Goal: Task Accomplishment & Management: Complete application form

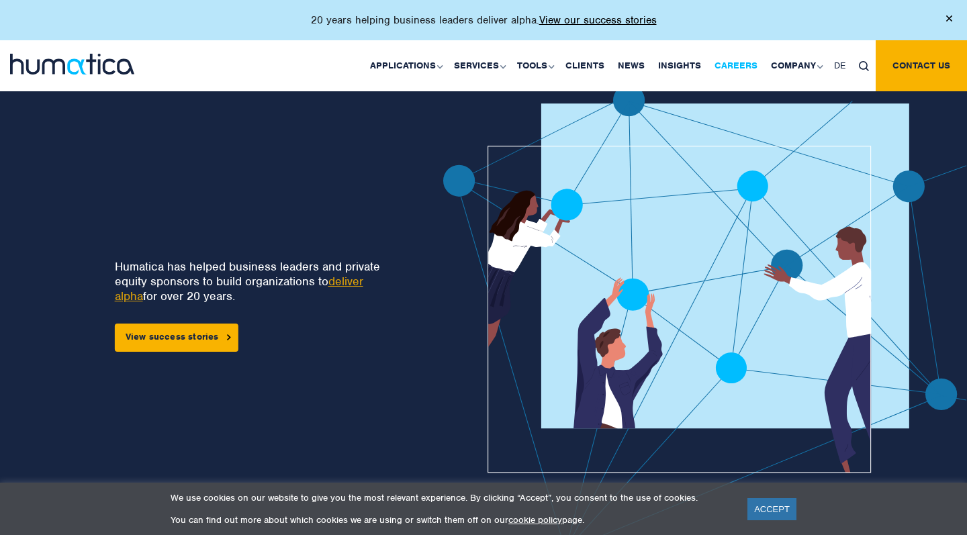
click at [745, 62] on link "Careers" at bounding box center [736, 65] width 56 height 51
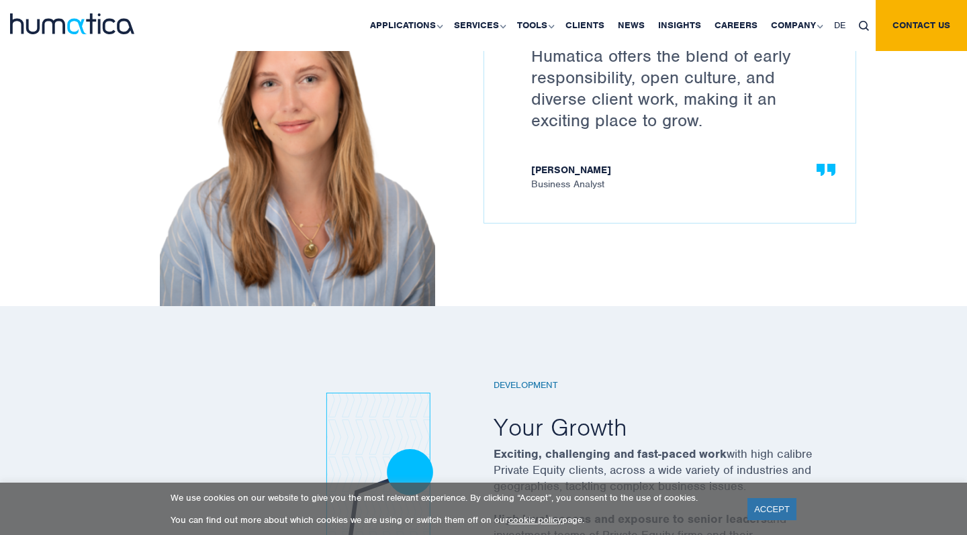
scroll to position [1879, 0]
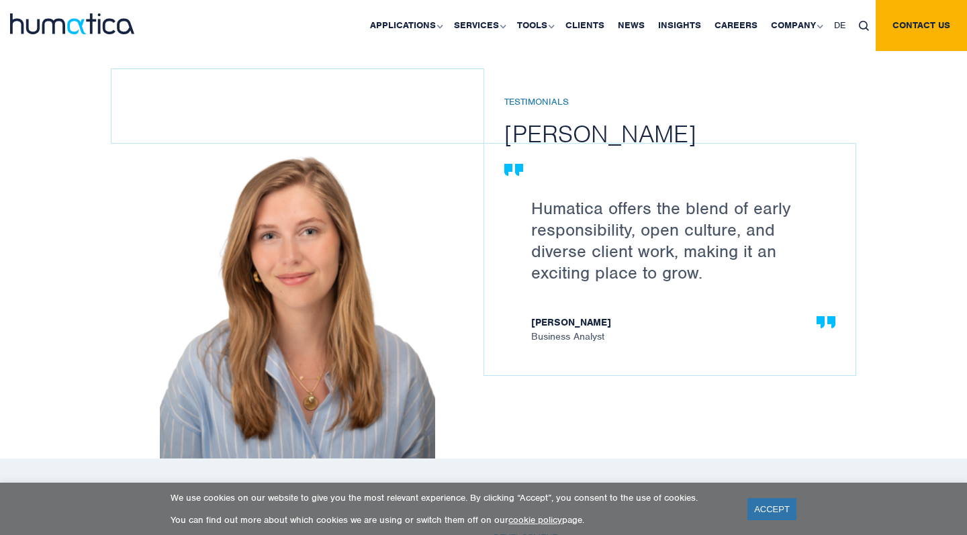
drag, startPoint x: 618, startPoint y: 318, endPoint x: 532, endPoint y: 318, distance: 86.0
click at [532, 318] on strong "Stephanie Hilders" at bounding box center [676, 324] width 291 height 14
drag, startPoint x: 532, startPoint y: 318, endPoint x: 618, endPoint y: 318, distance: 86.6
click at [618, 318] on strong "Stephanie Hilders" at bounding box center [676, 324] width 291 height 14
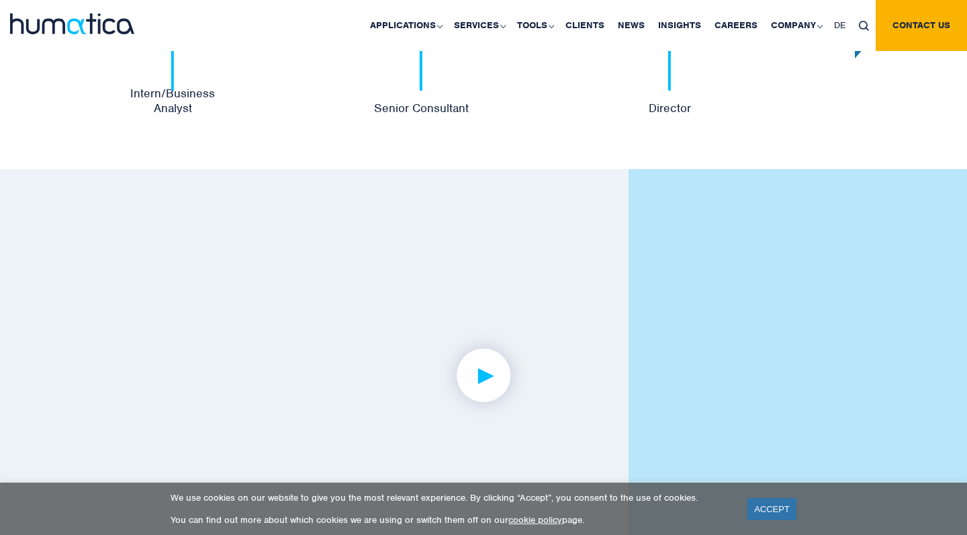
scroll to position [3140, 0]
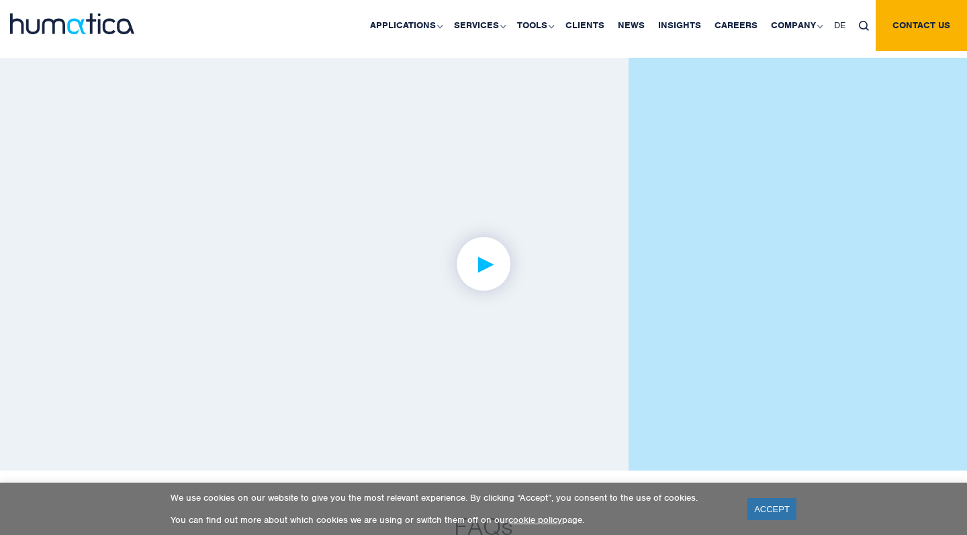
click at [478, 260] on img at bounding box center [484, 264] width 104 height 104
click at [473, 265] on img at bounding box center [484, 264] width 104 height 104
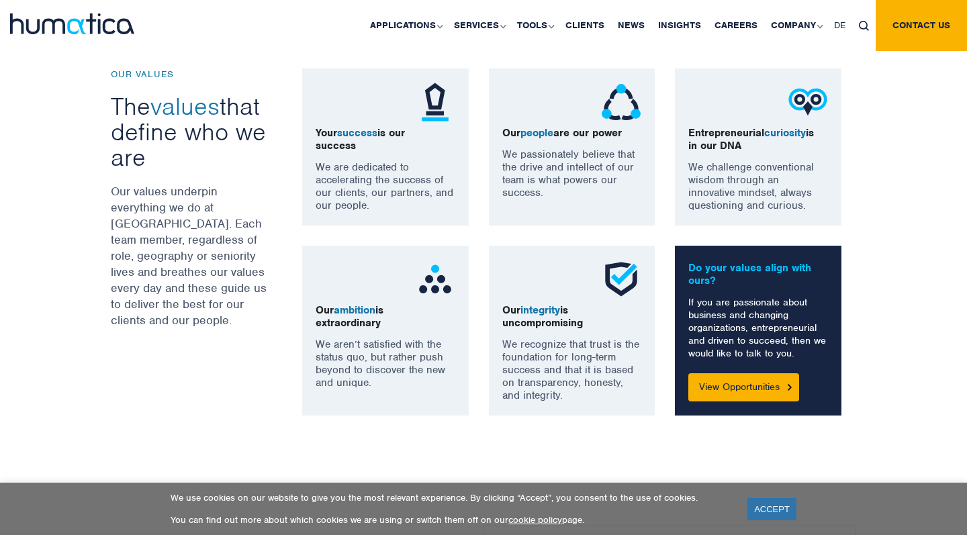
scroll to position [1022, 0]
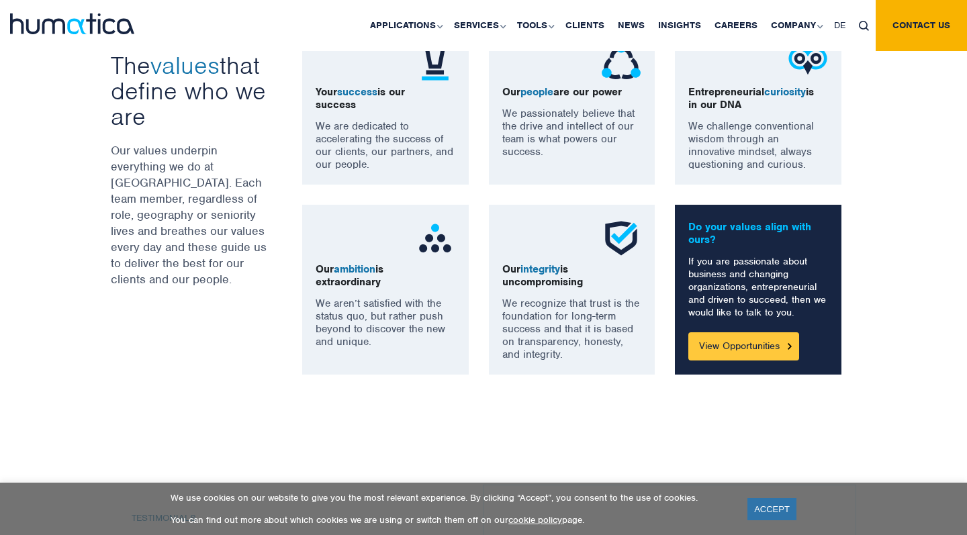
click at [729, 342] on link "View Opportunities" at bounding box center [743, 346] width 111 height 28
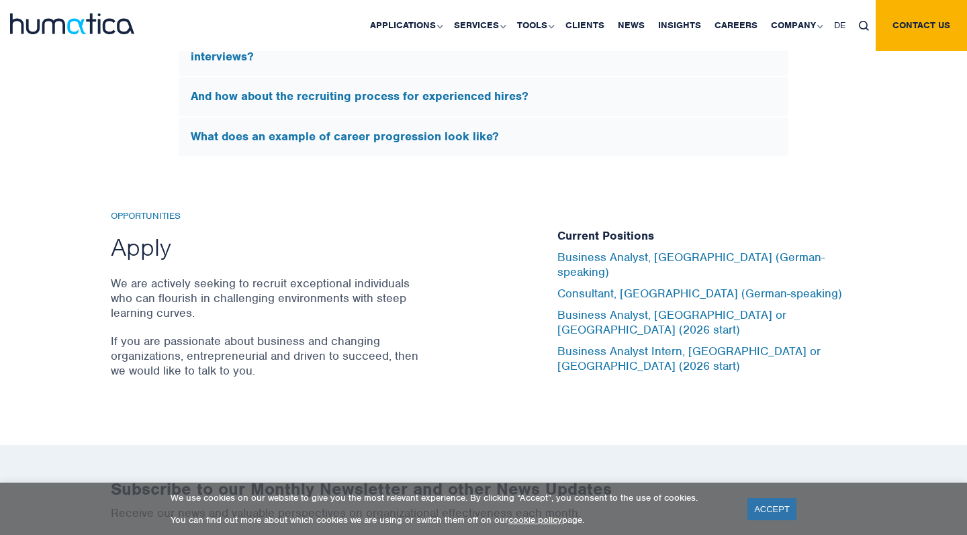
scroll to position [4342, 0]
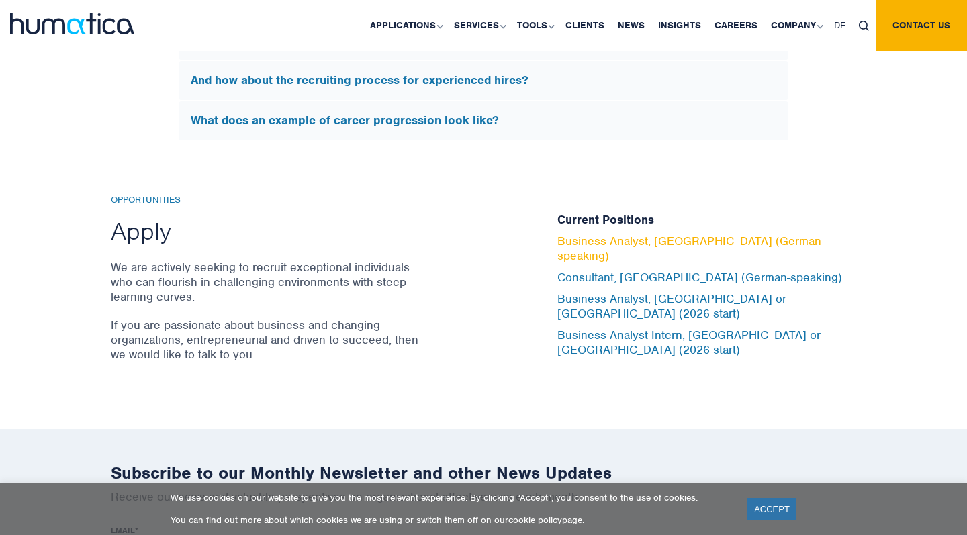
click at [592, 255] on link "Business Analyst, Munich (German-speaking)" at bounding box center [690, 249] width 267 height 30
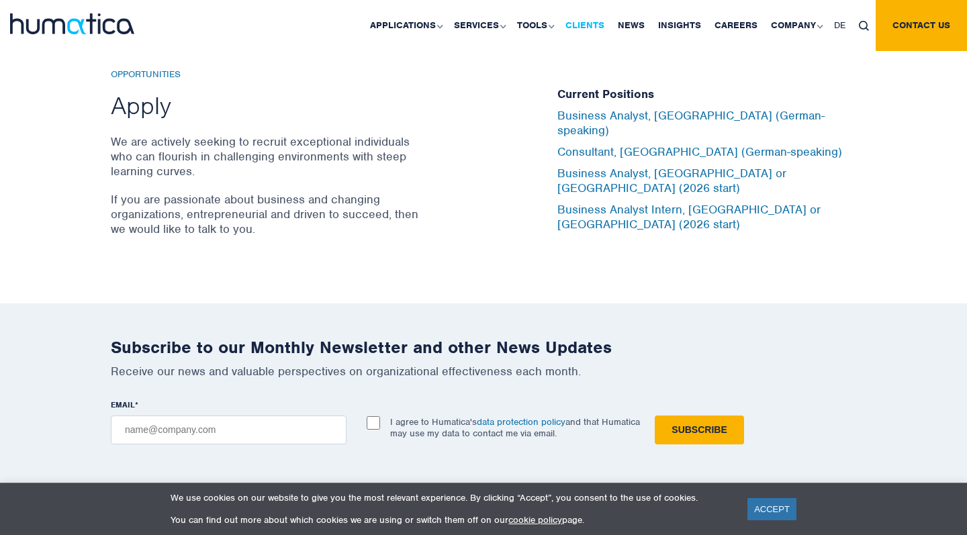
scroll to position [4469, 0]
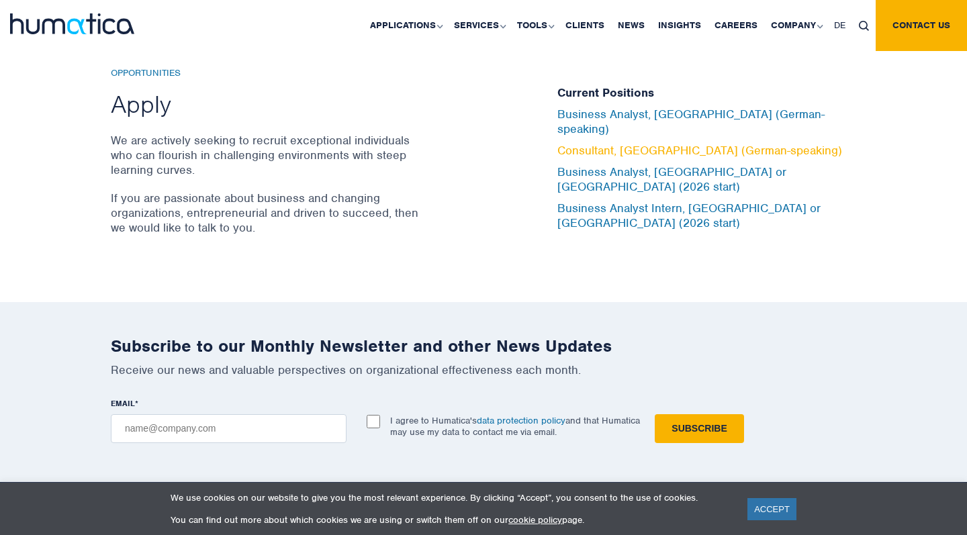
click at [692, 143] on link "Consultant, Munich (German-speaking)" at bounding box center [699, 150] width 285 height 15
click at [645, 230] on div "Current Positions Business Analyst, Munich (German-speaking) Consultant, Munich…" at bounding box center [706, 158] width 299 height 181
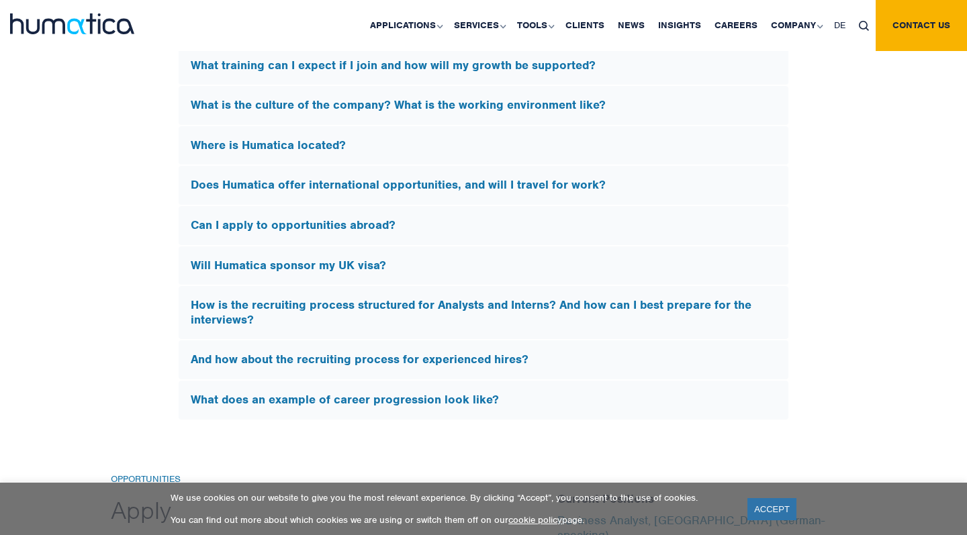
scroll to position [4425, 0]
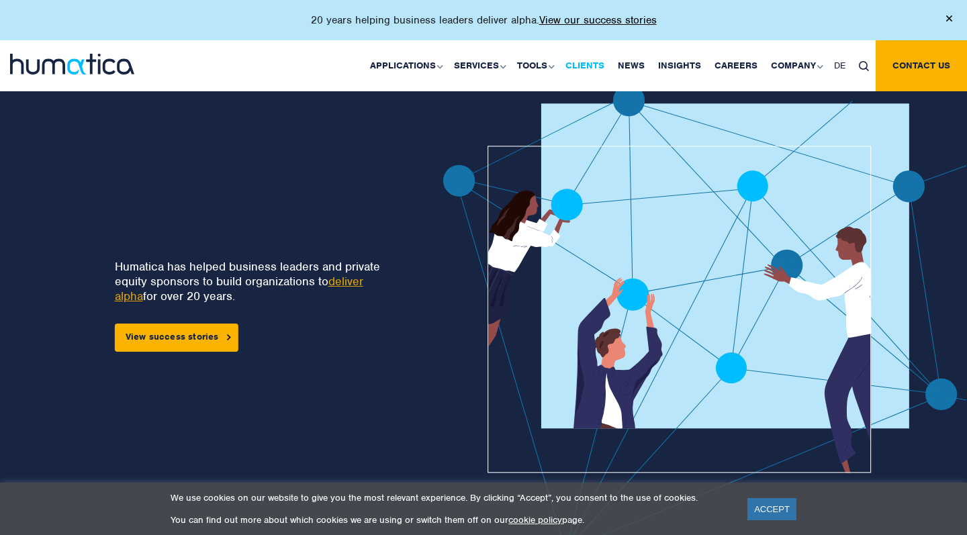
click at [576, 63] on link "Clients" at bounding box center [585, 65] width 52 height 51
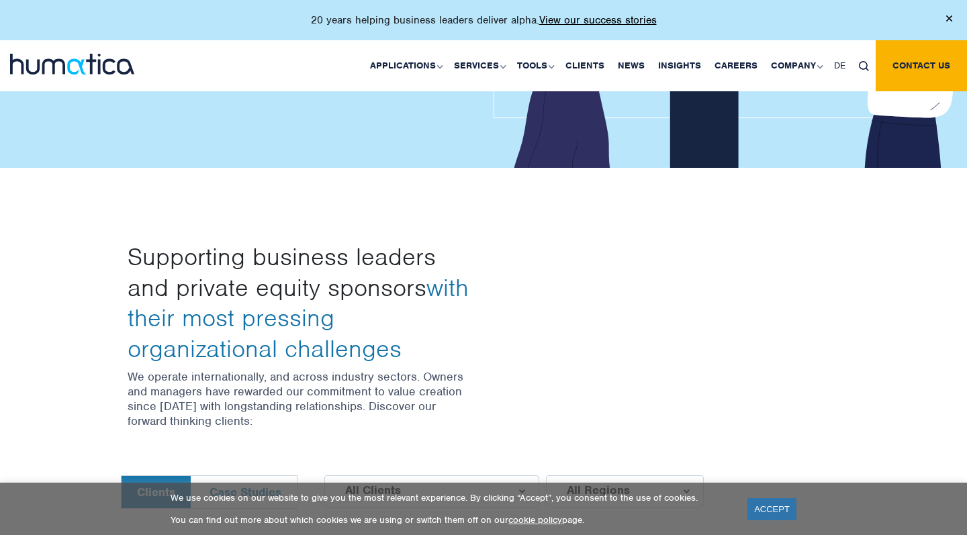
scroll to position [314, 0]
